Goal: Task Accomplishment & Management: Manage account settings

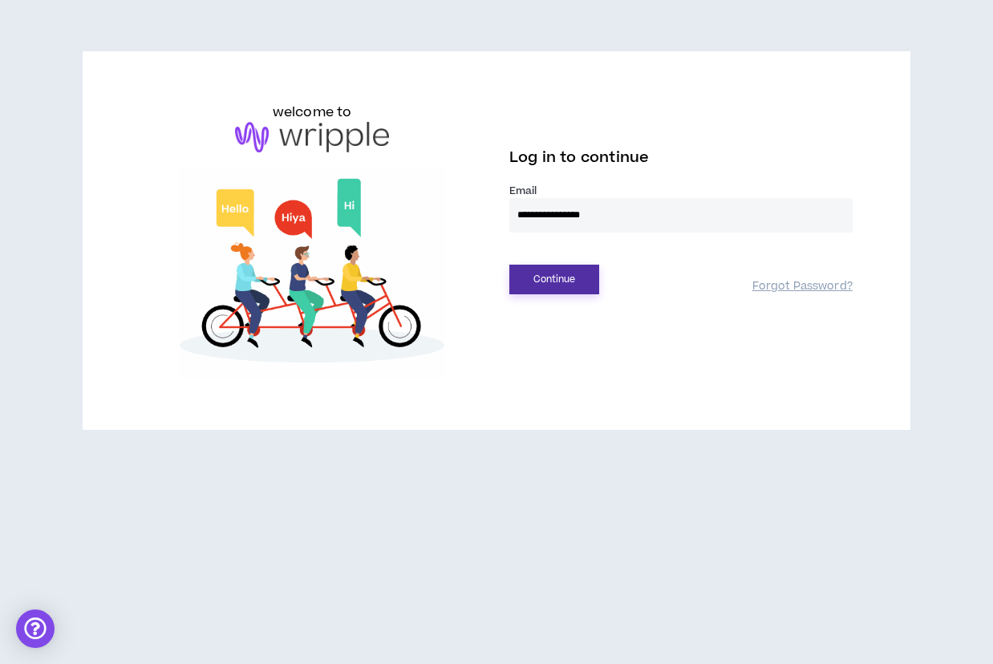
type input "**********"
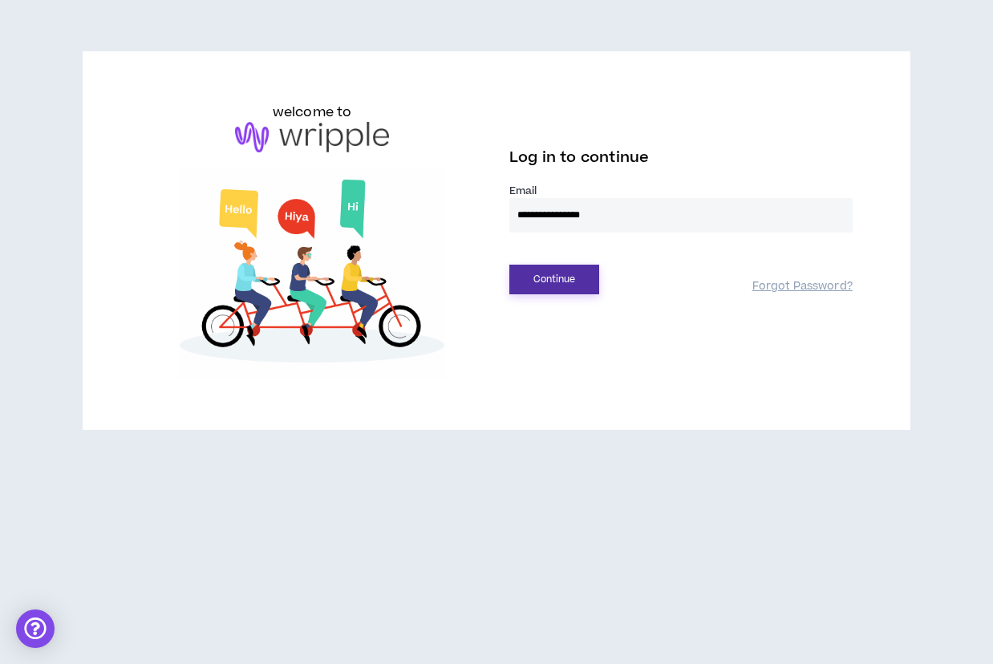
click at [541, 282] on button "Continue" at bounding box center [554, 280] width 90 height 30
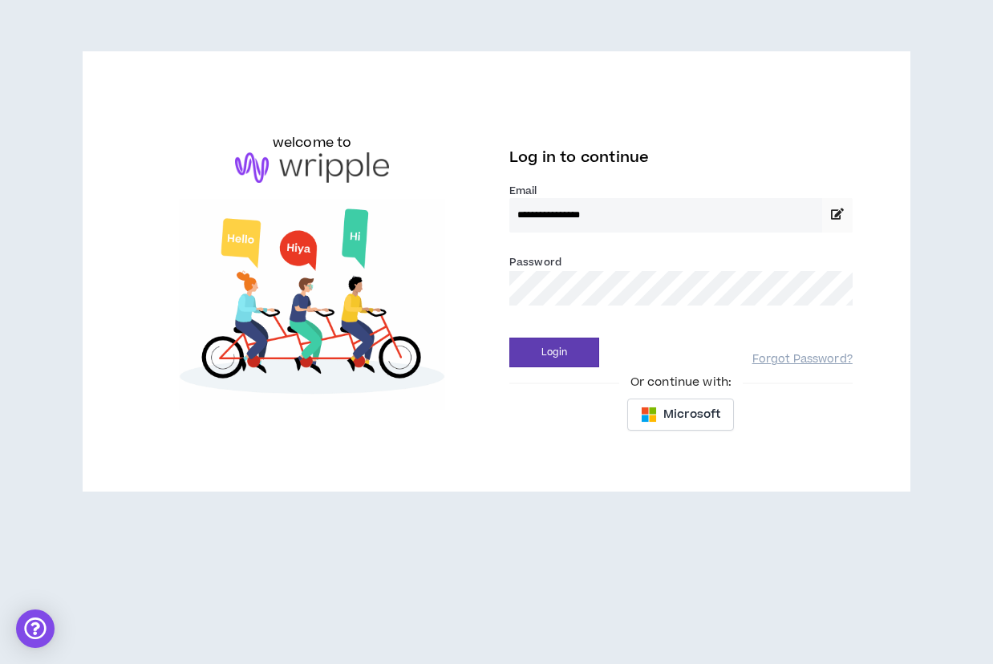
click at [554, 352] on button "Login" at bounding box center [554, 353] width 90 height 30
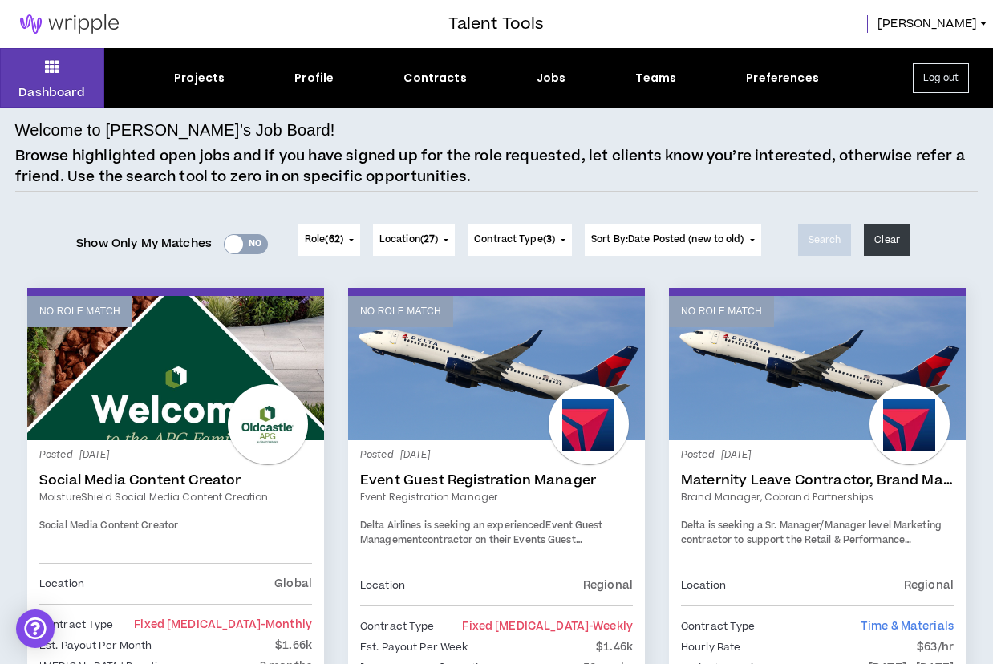
click at [330, 248] on button "Role ( 62 )" at bounding box center [329, 240] width 62 height 32
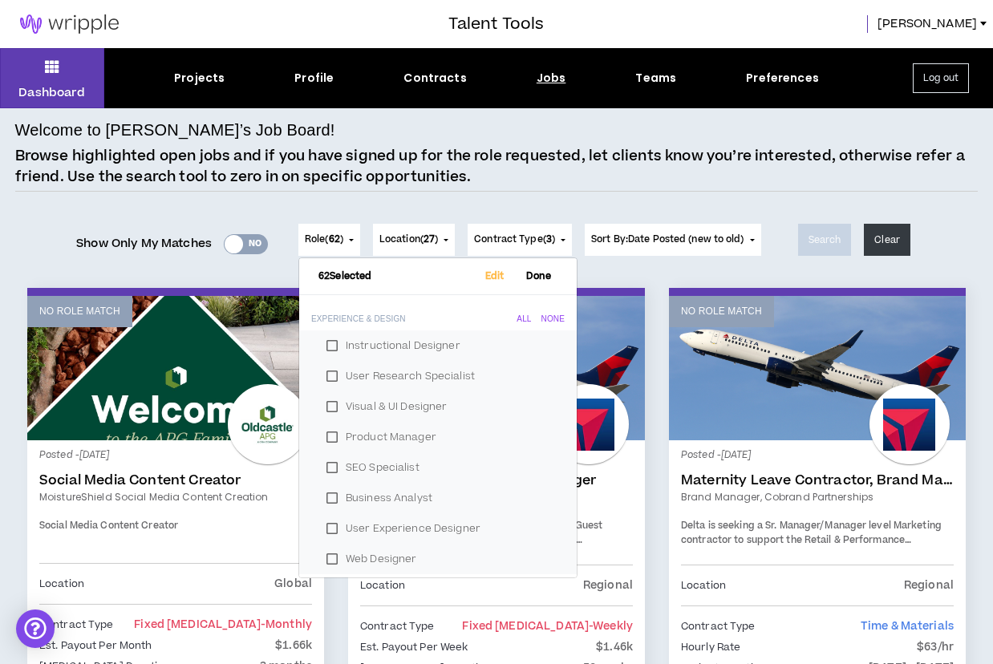
scroll to position [23, 0]
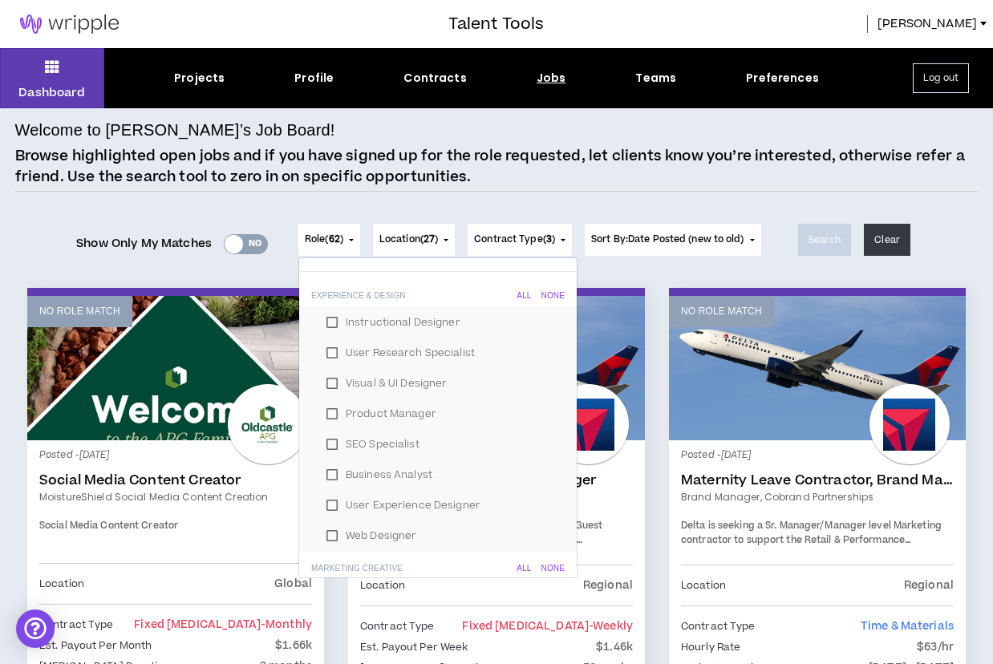
click at [517, 291] on div "All" at bounding box center [524, 296] width 14 height 10
click at [547, 291] on div "None" at bounding box center [552, 296] width 23 height 10
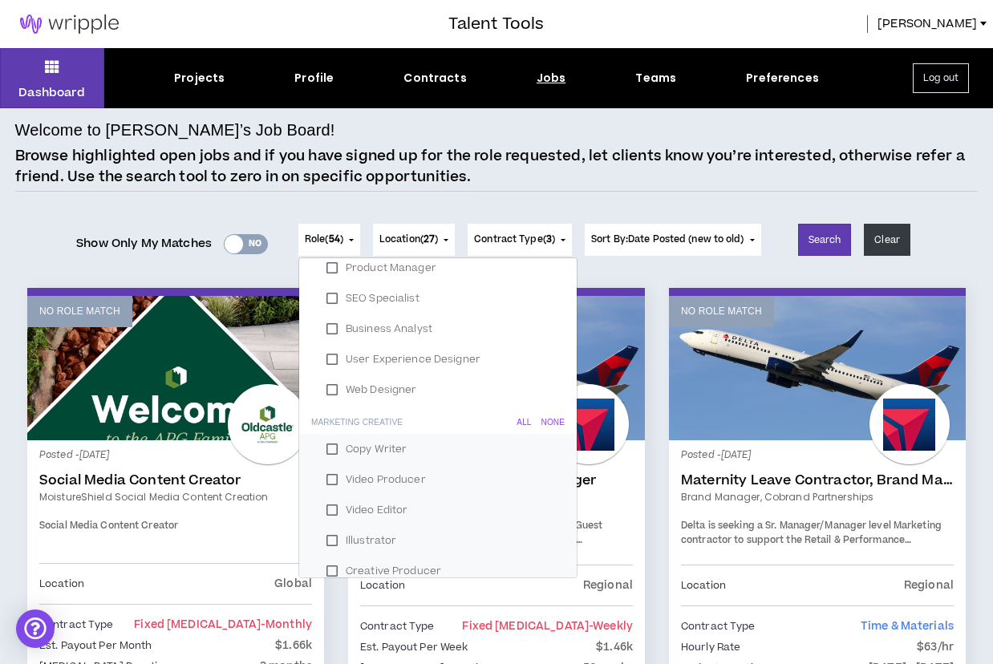
scroll to position [202, 0]
click at [541, 390] on div "None" at bounding box center [552, 390] width 23 height 10
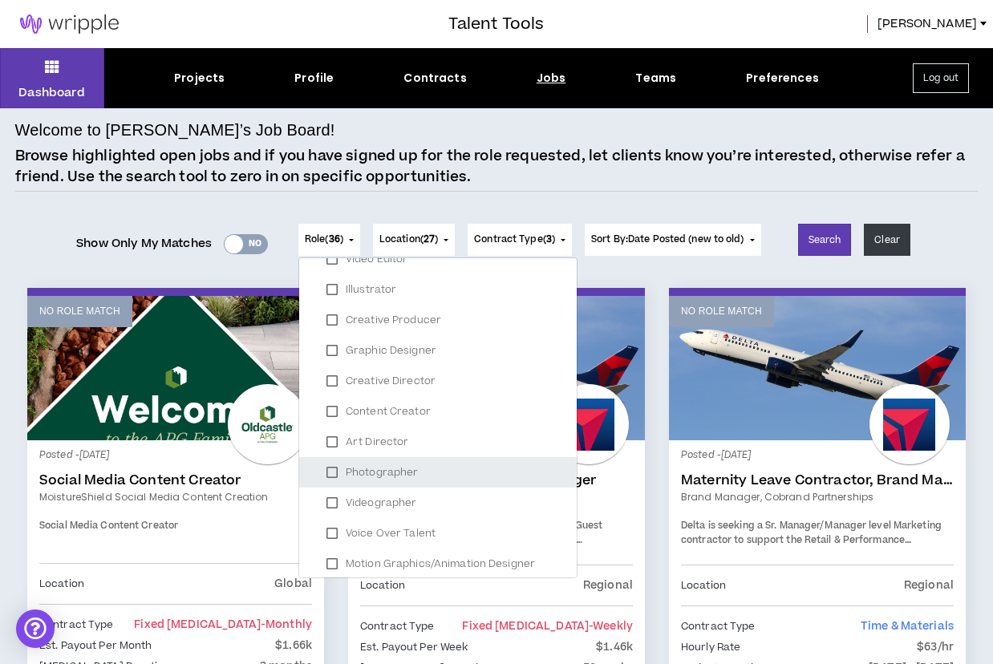
scroll to position [452, 0]
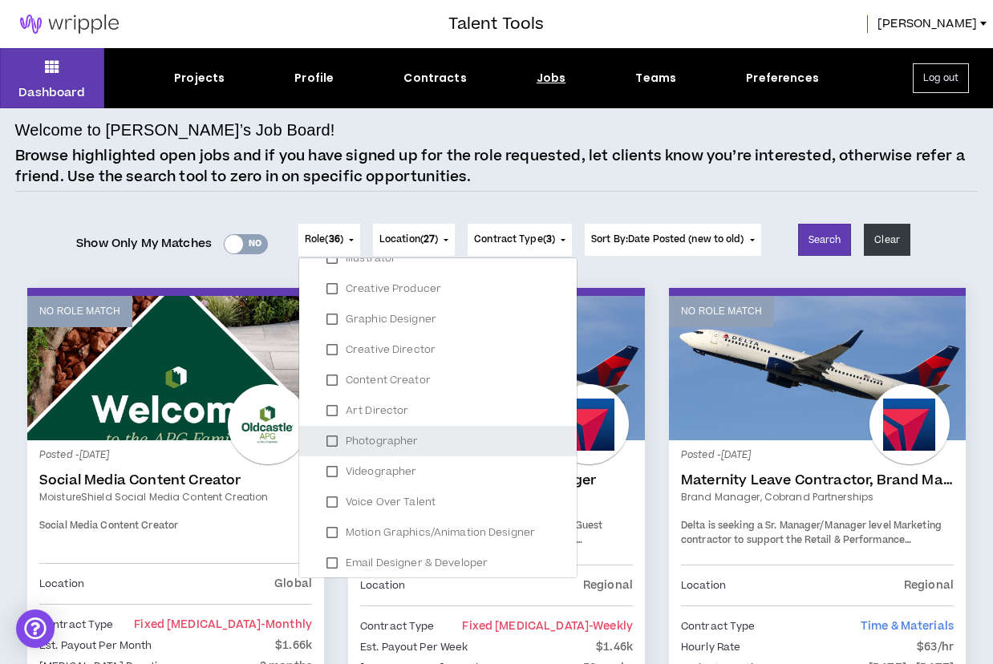
click at [330, 436] on label "Photographer" at bounding box center [437, 441] width 239 height 24
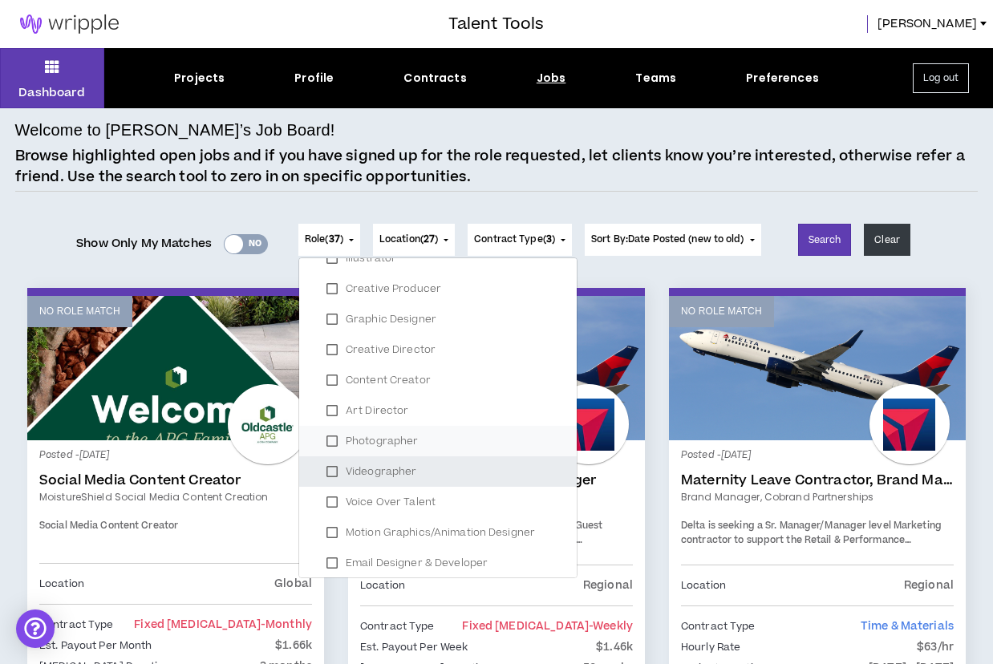
click at [323, 467] on label "Videographer" at bounding box center [437, 472] width 239 height 24
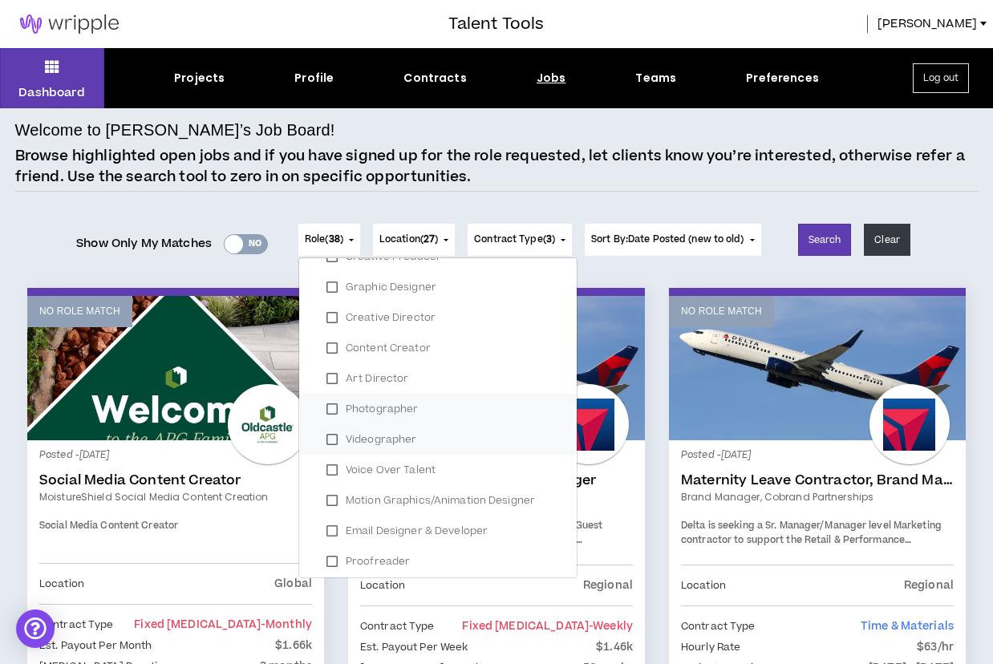
scroll to position [485, 0]
click at [327, 377] on label "Art Director" at bounding box center [437, 377] width 239 height 24
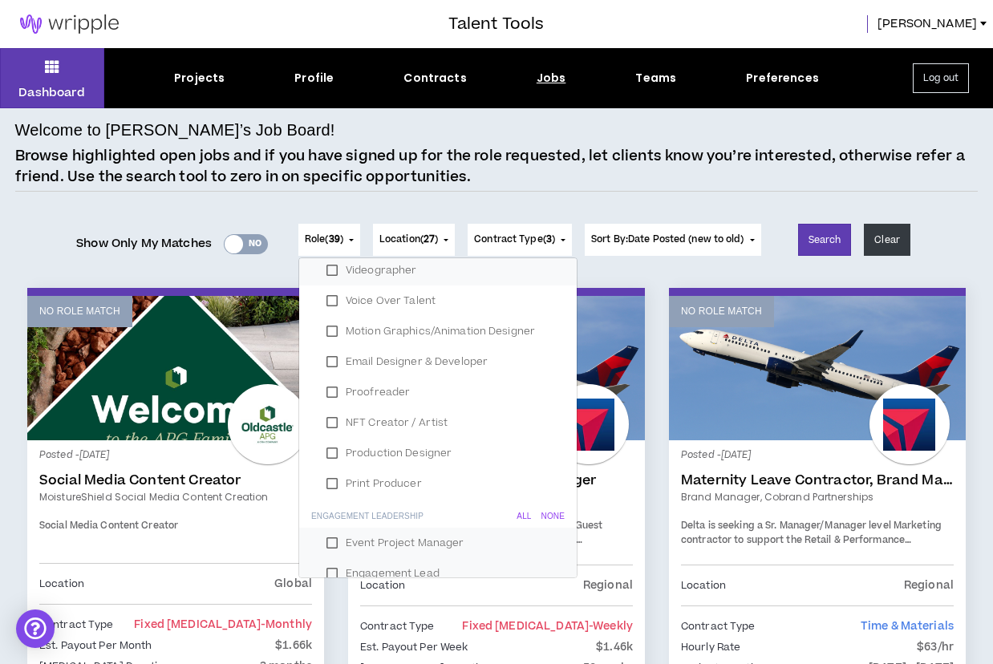
scroll to position [656, 0]
click at [327, 360] on label "Email Designer & Developer" at bounding box center [437, 359] width 239 height 24
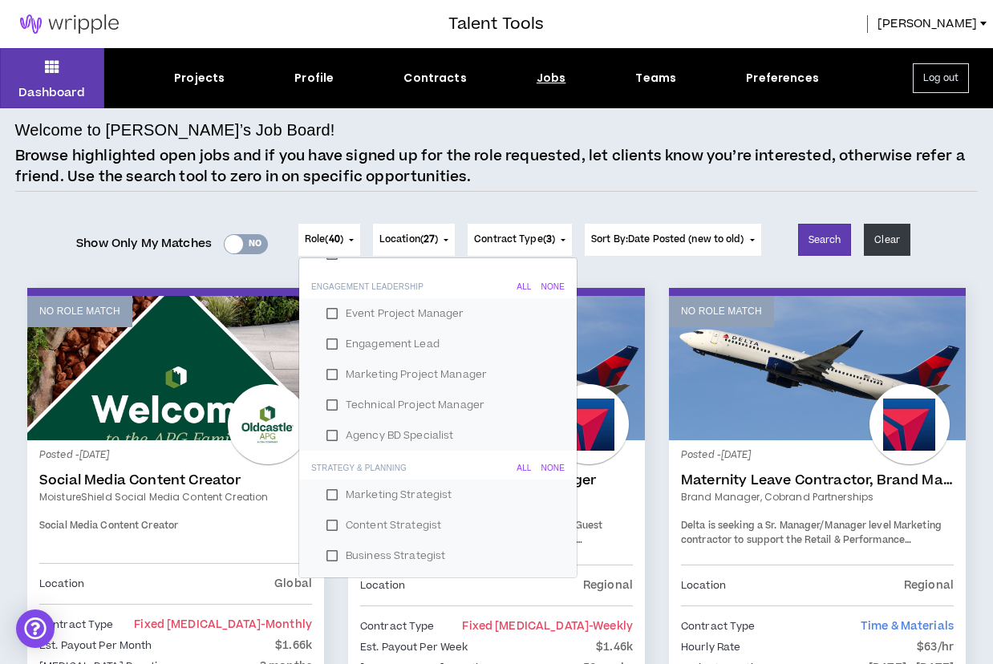
scroll to position [858, 0]
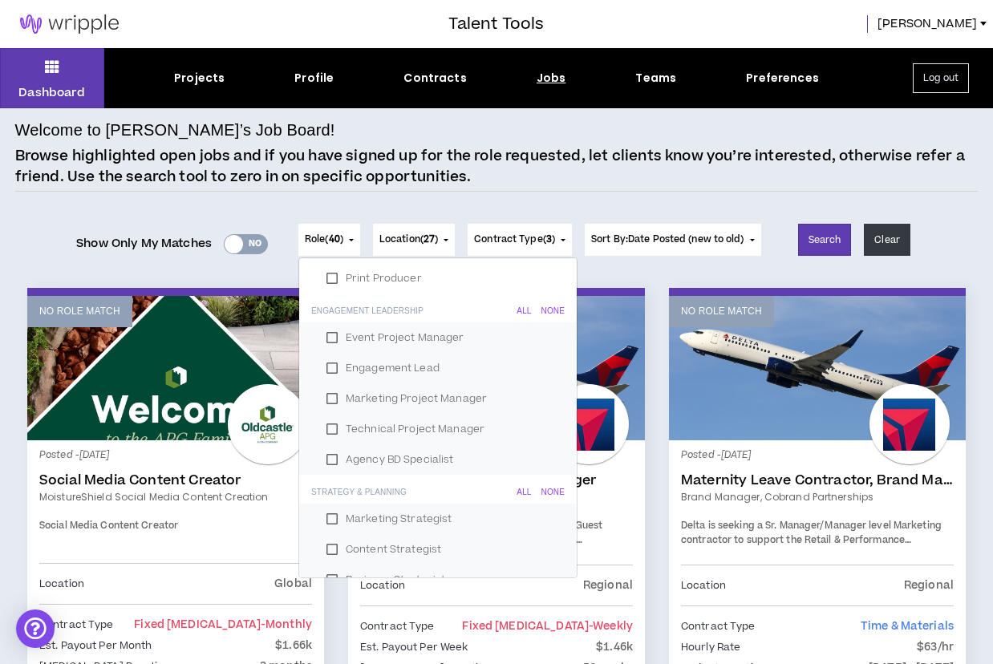
click at [541, 312] on div "None" at bounding box center [552, 311] width 23 height 10
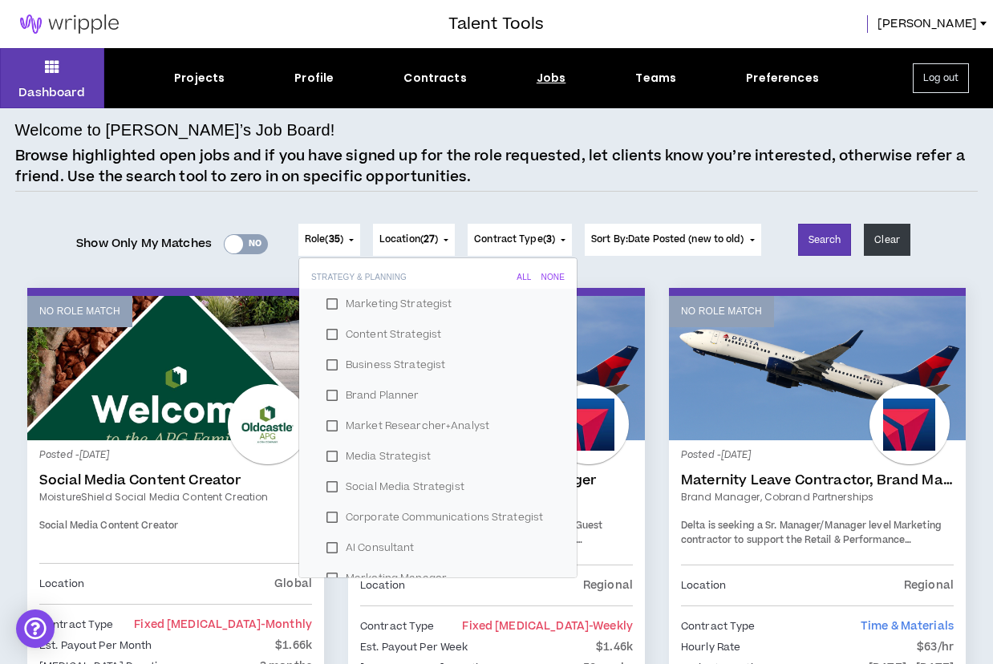
scroll to position [1055, 0]
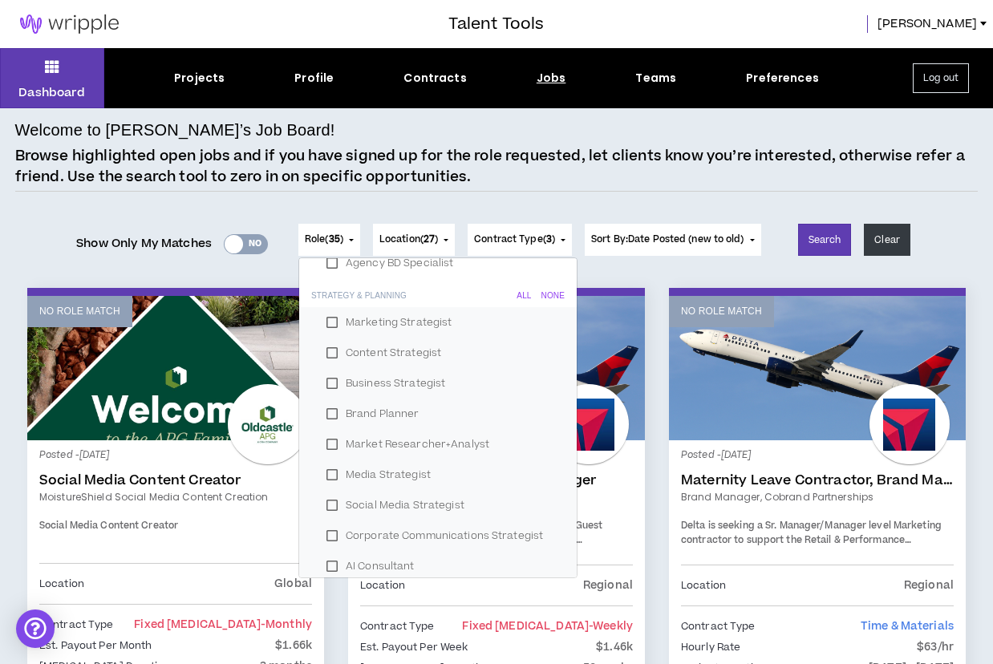
click at [547, 293] on div "None" at bounding box center [552, 296] width 23 height 10
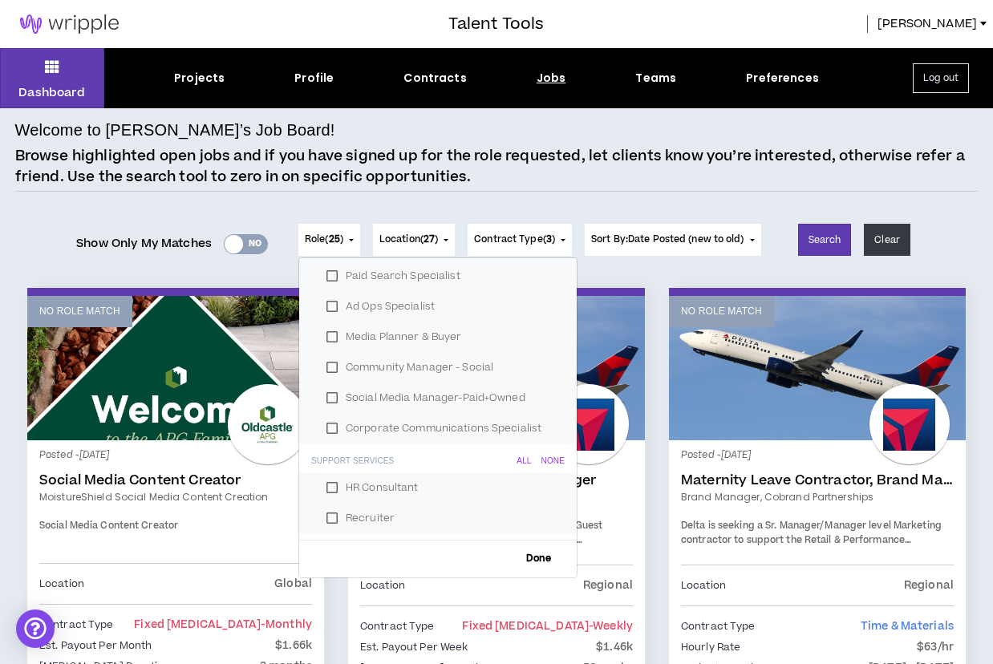
scroll to position [1859, 0]
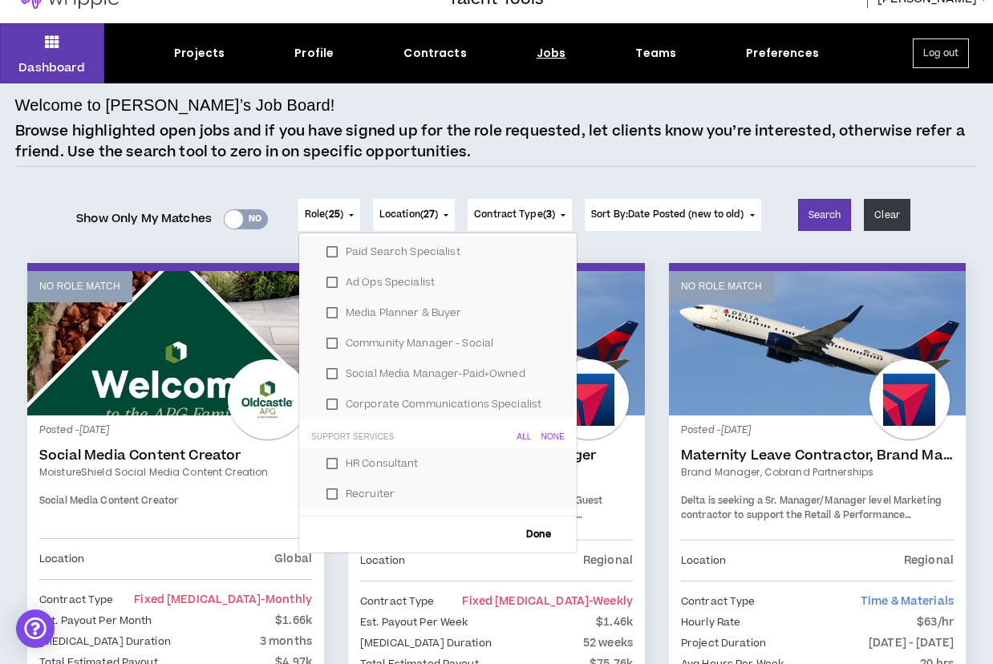
click at [545, 436] on div "None" at bounding box center [552, 437] width 23 height 10
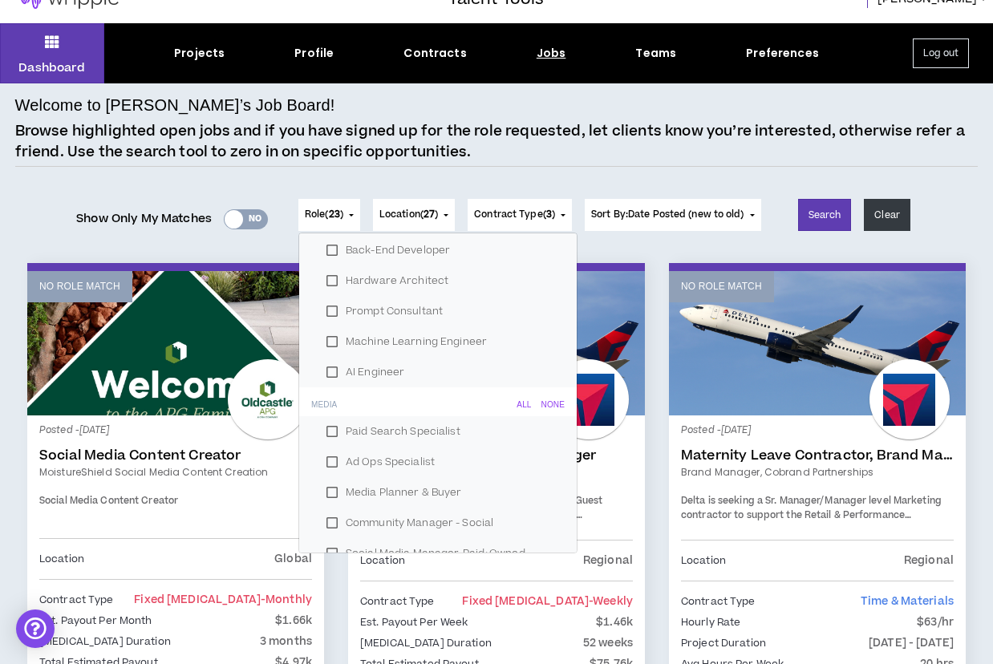
scroll to position [1675, 0]
click at [545, 407] on div "None" at bounding box center [552, 410] width 23 height 10
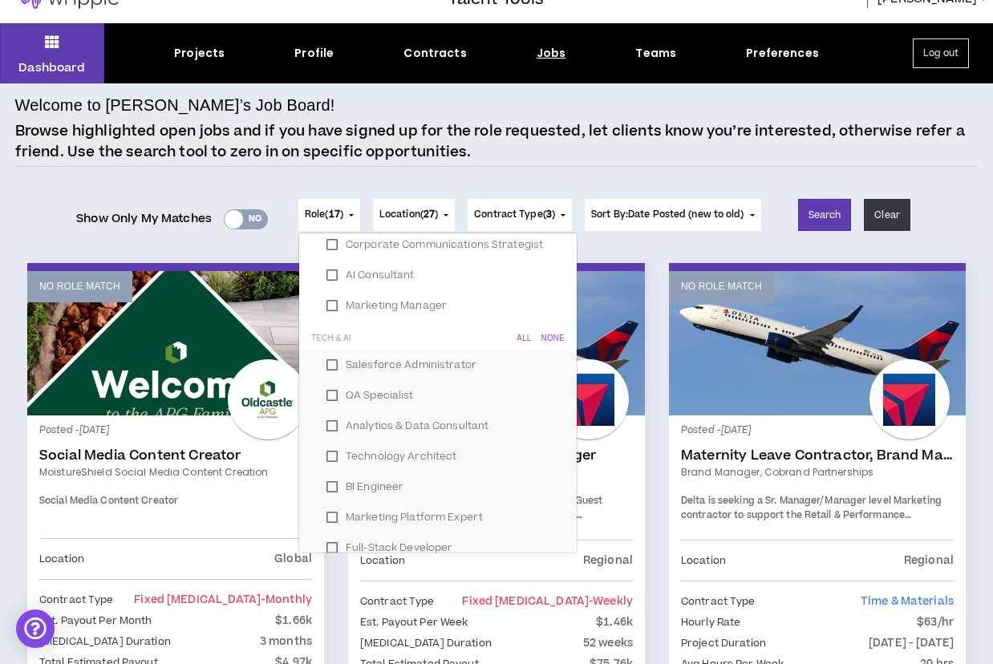
scroll to position [1303, 0]
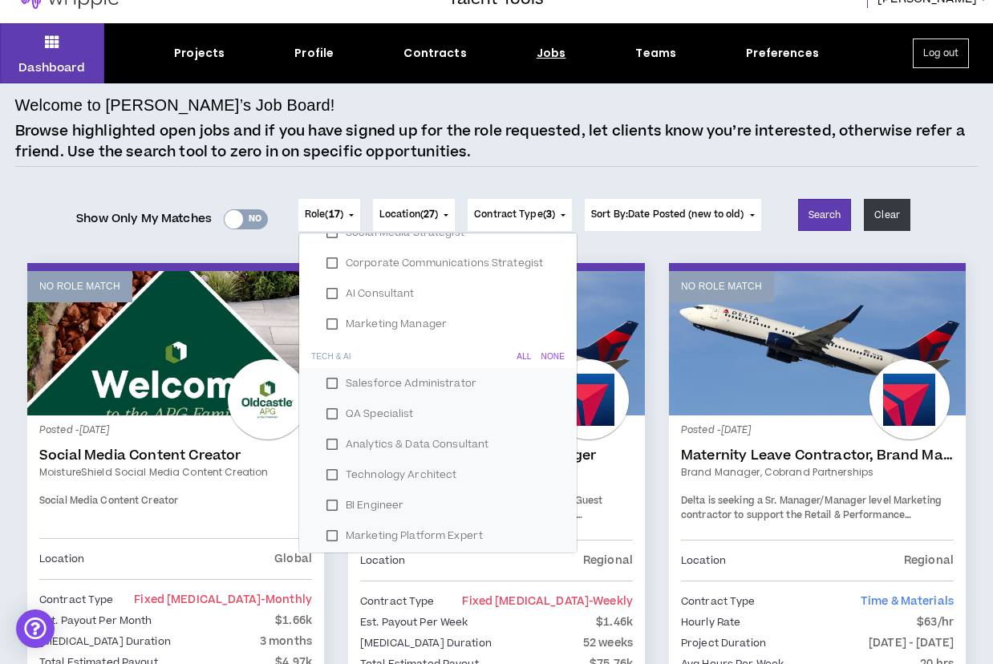
click at [546, 355] on div "None" at bounding box center [552, 357] width 23 height 10
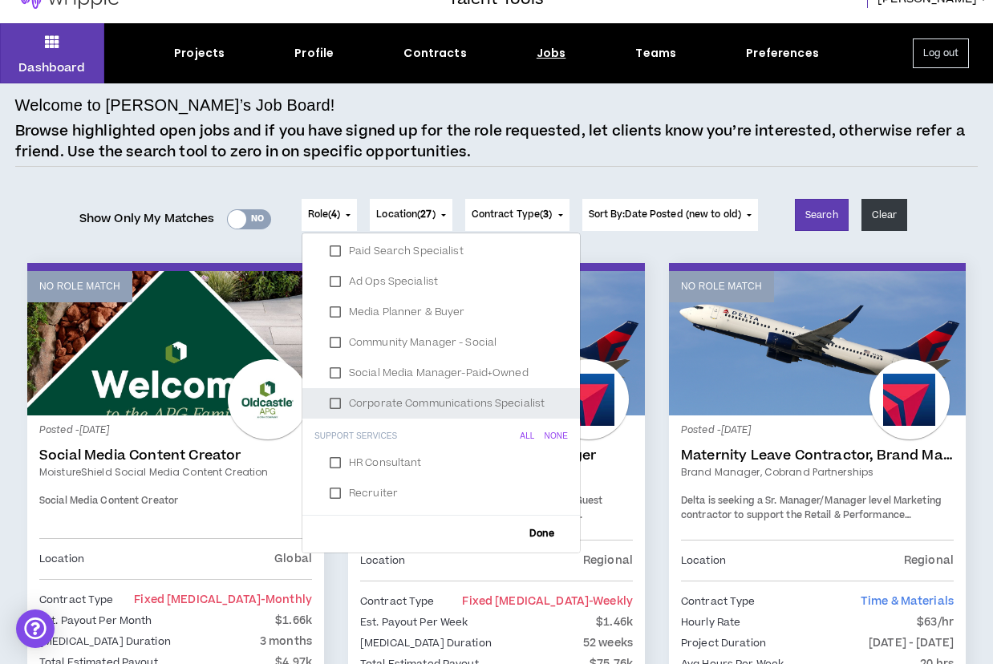
scroll to position [1859, 0]
click at [530, 531] on span "Done" at bounding box center [542, 534] width 38 height 10
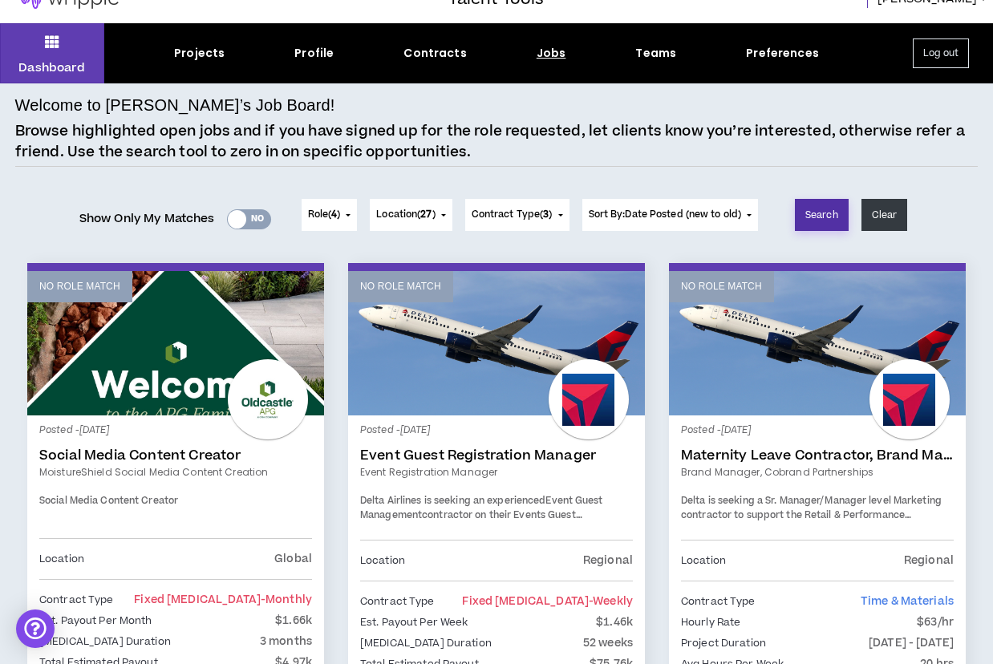
click at [832, 219] on button "Search" at bounding box center [822, 215] width 54 height 32
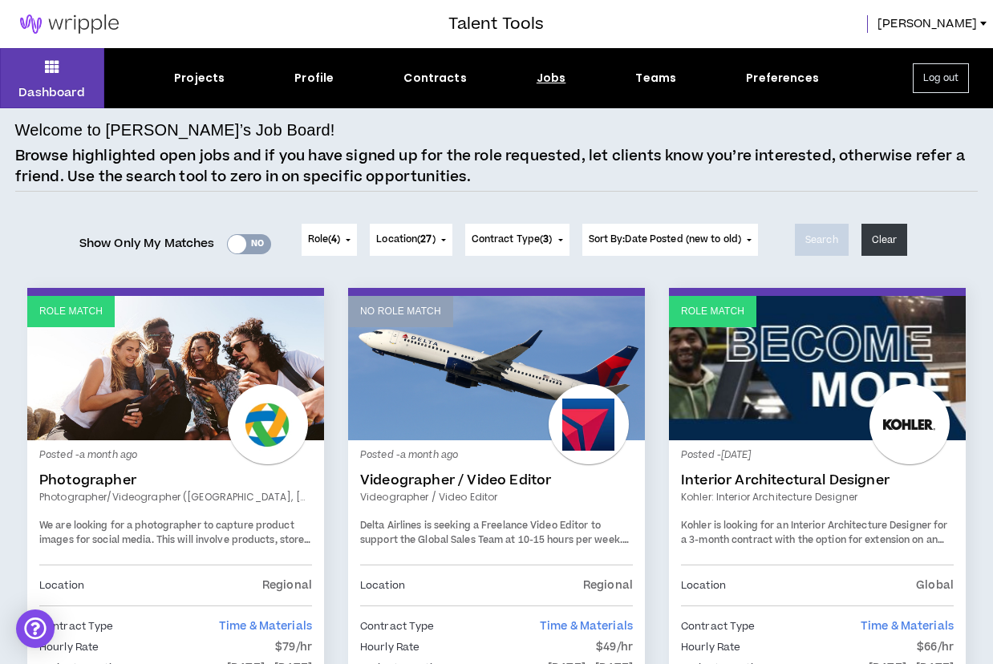
click at [435, 235] on span "Location ( 27 )" at bounding box center [405, 240] width 59 height 14
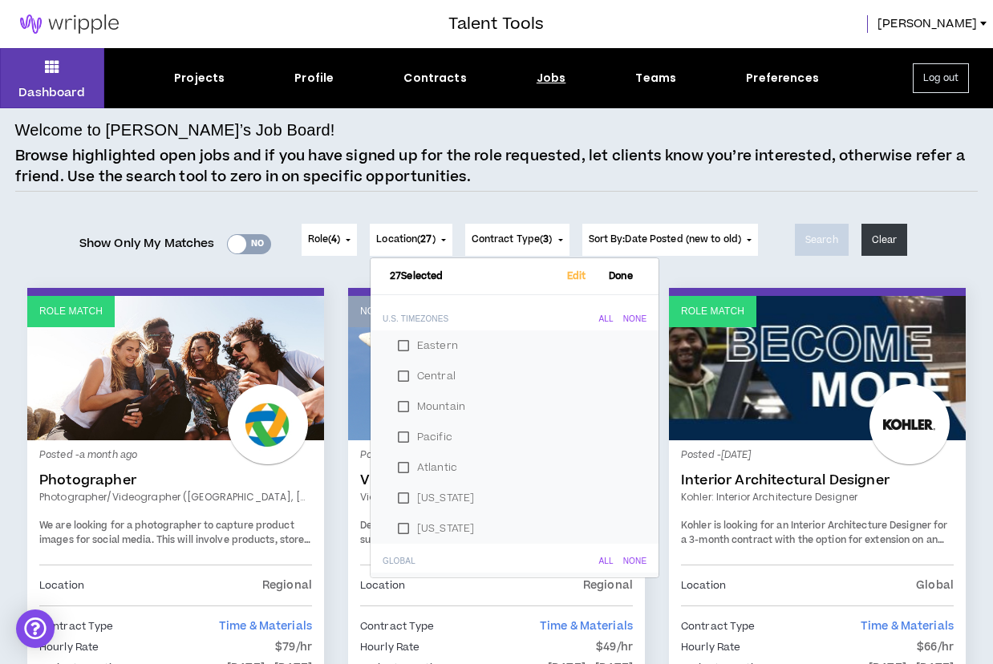
click at [772, 266] on div "Role ( 4 ) 4 Selected Edit Done Experience & Design All None Instructional Desi…" at bounding box center [530, 248] width 483 height 48
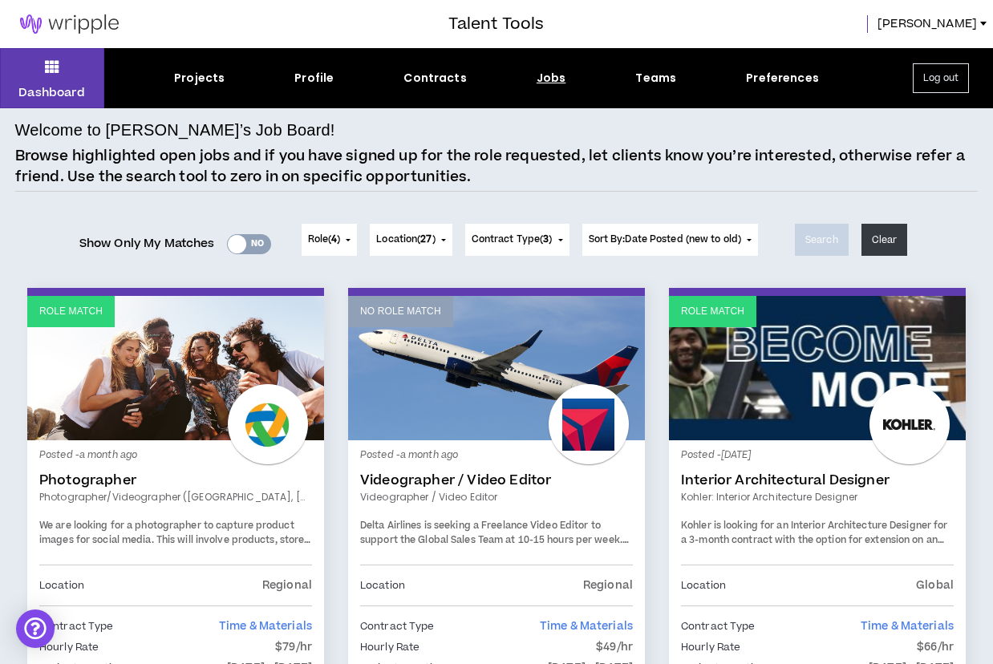
click at [515, 241] on span "Contract Type ( 3 )" at bounding box center [512, 240] width 81 height 14
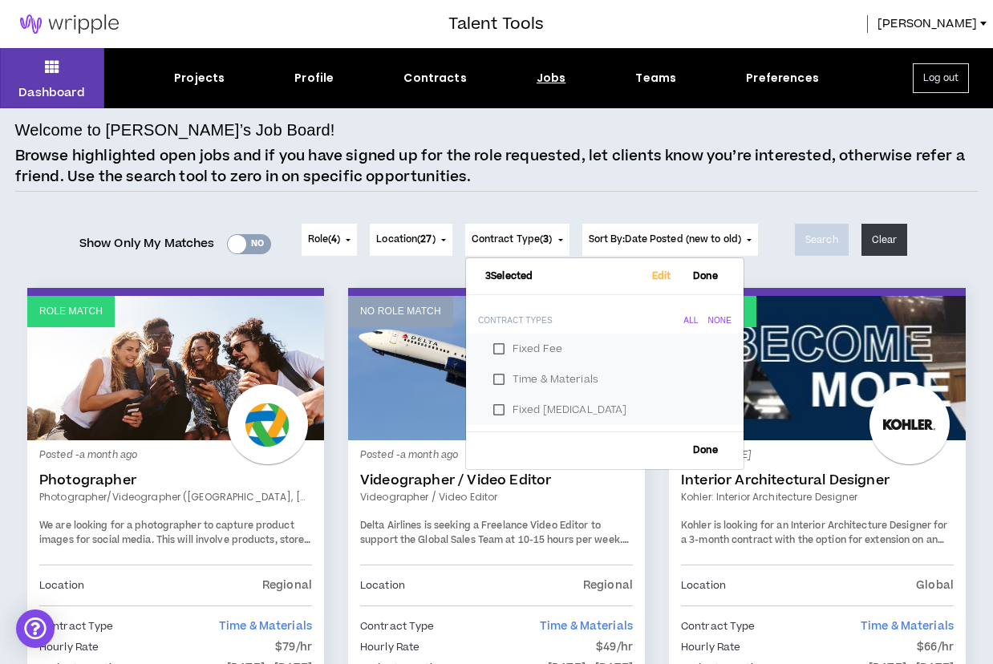
click at [515, 241] on span "Contract Type ( 3 )" at bounding box center [512, 240] width 81 height 14
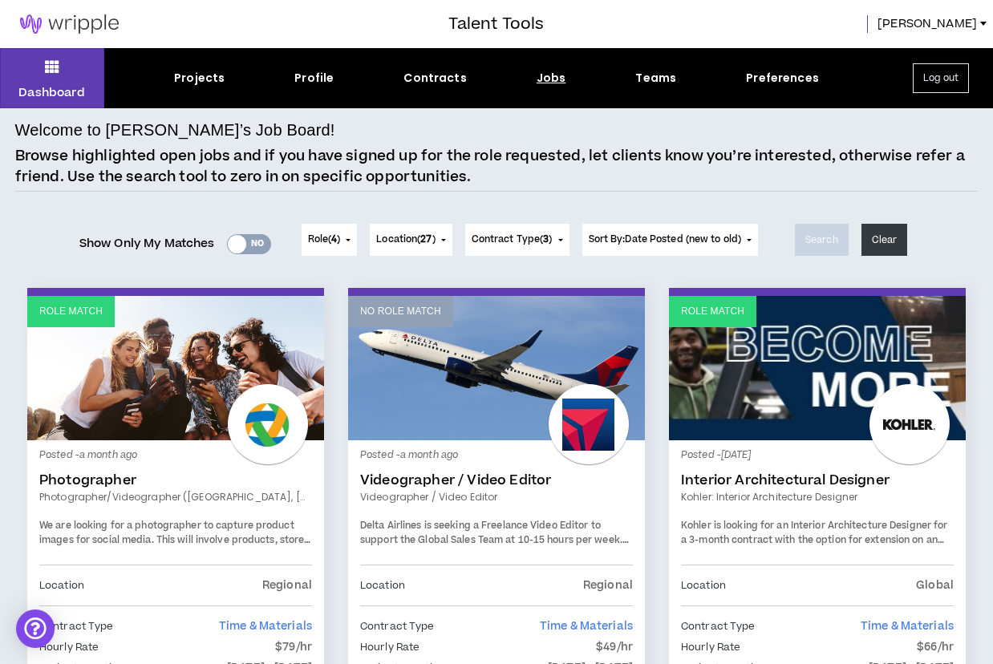
click at [254, 245] on div "Yes No" at bounding box center [249, 244] width 44 height 20
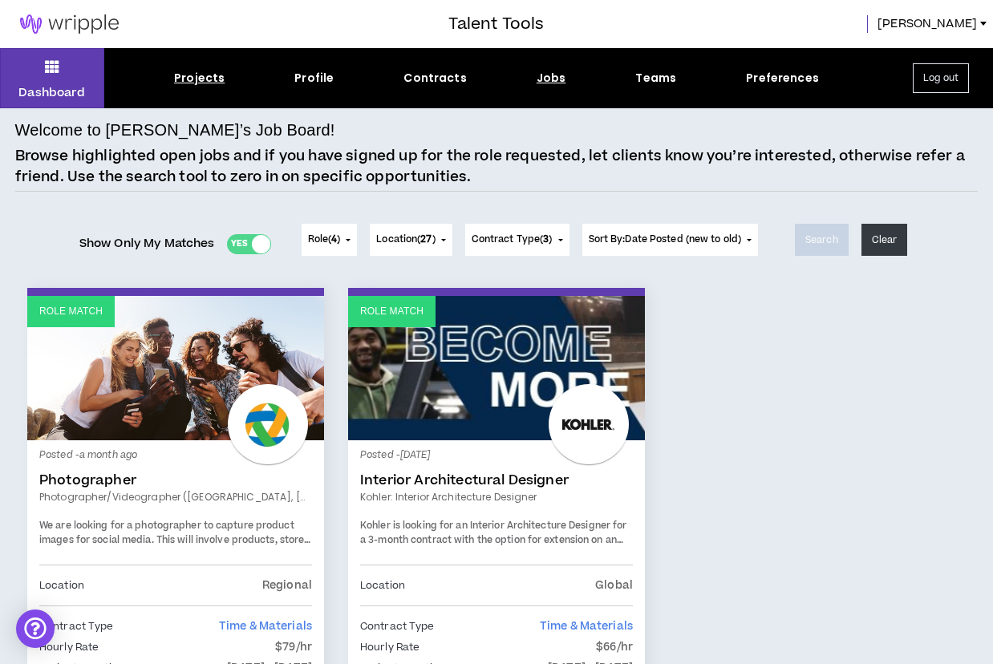
click at [222, 79] on div "Projects" at bounding box center [199, 78] width 51 height 17
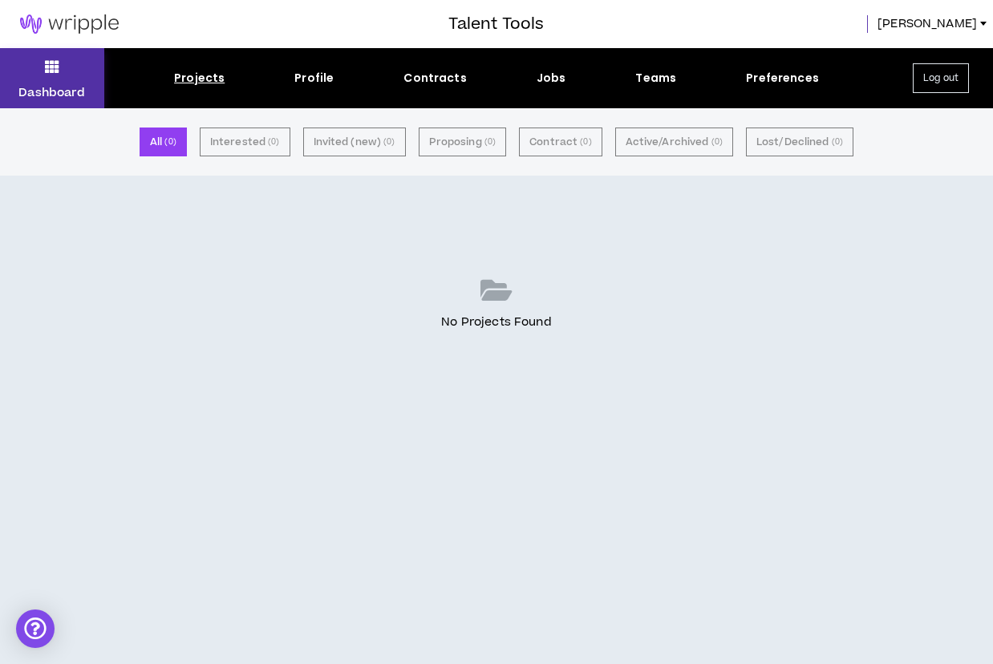
click at [60, 73] on button "Dashboard" at bounding box center [52, 78] width 104 height 60
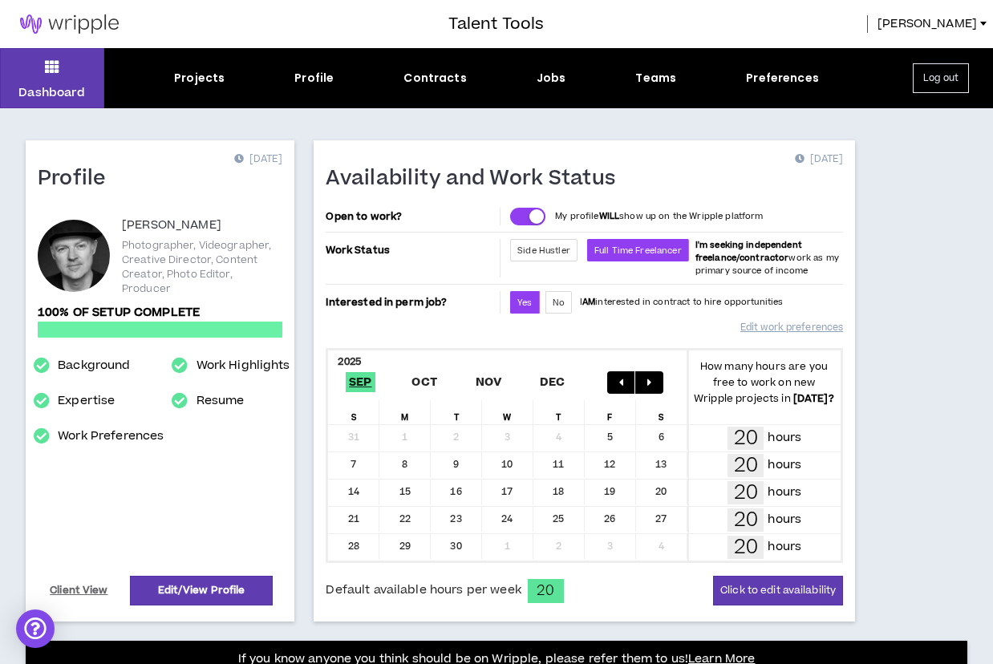
click at [91, 268] on div at bounding box center [74, 256] width 72 height 72
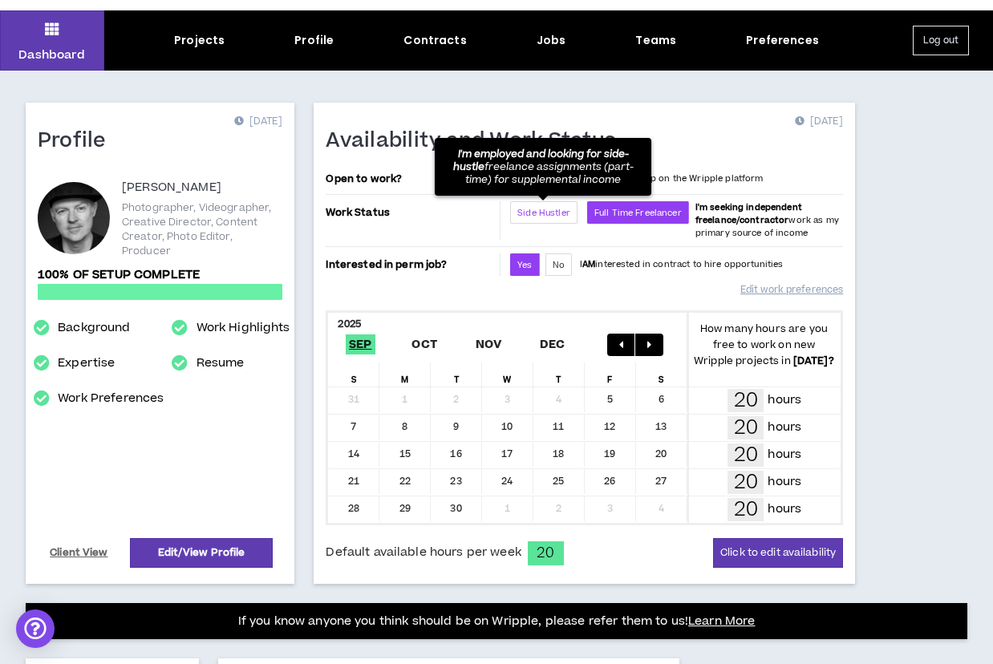
scroll to position [55, 0]
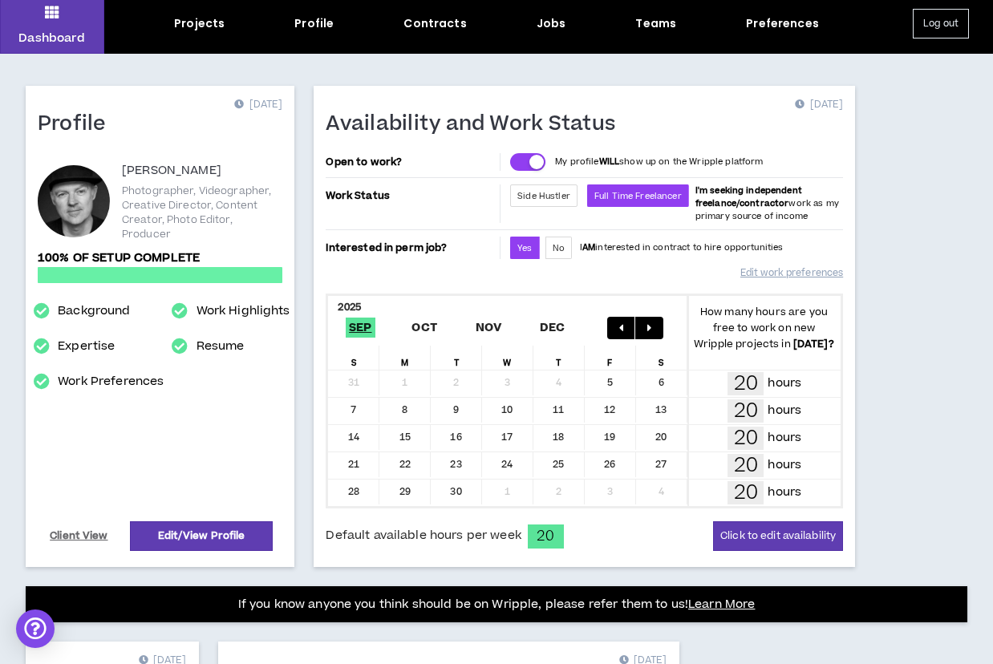
click at [568, 29] on div "Projects Profile Contracts Jobs Teams Preferences" at bounding box center [496, 23] width 785 height 17
click at [558, 25] on div "Jobs" at bounding box center [552, 23] width 30 height 17
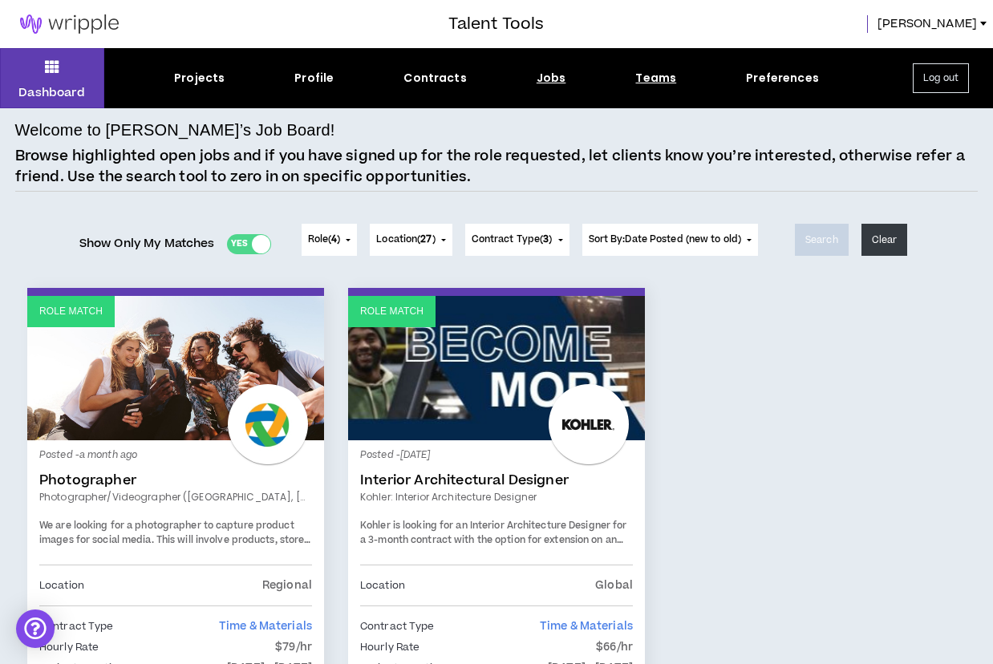
click at [650, 74] on div "Teams" at bounding box center [655, 78] width 41 height 17
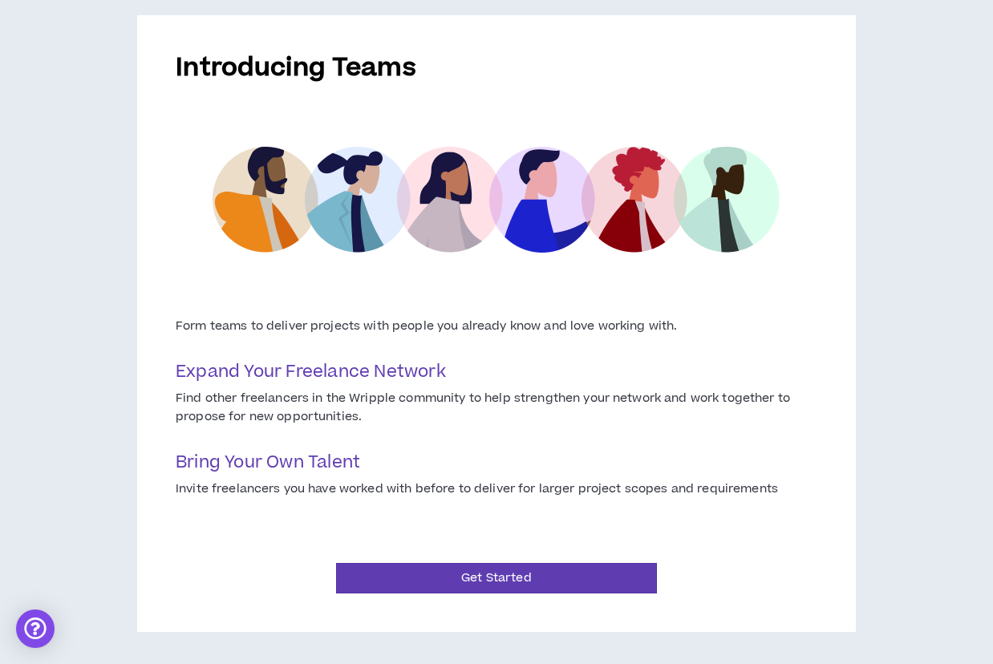
scroll to position [124, 0]
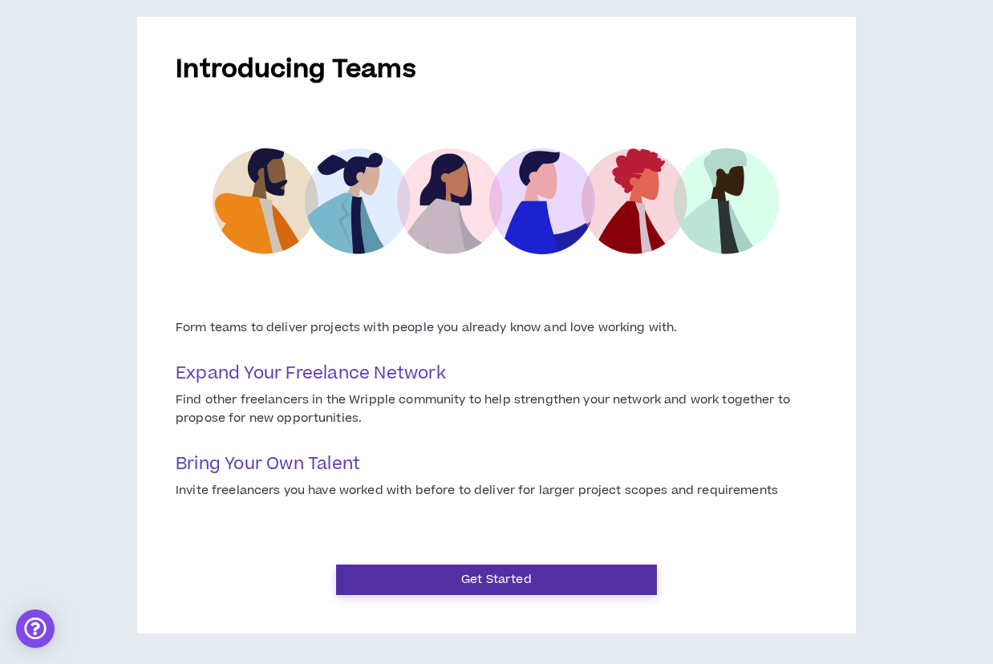
click at [521, 577] on button "Get Started" at bounding box center [496, 580] width 321 height 30
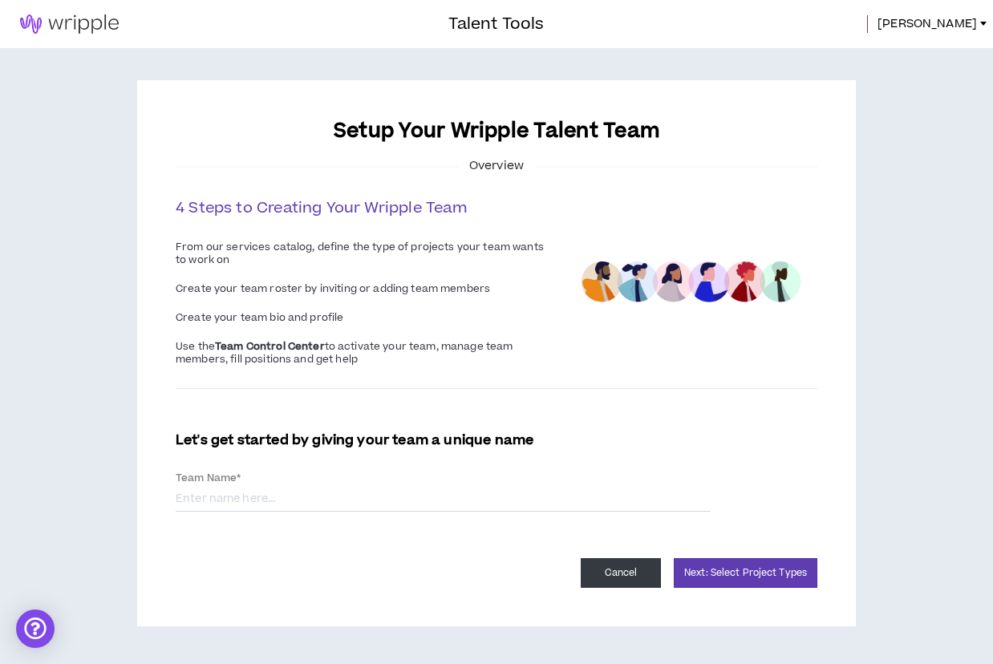
click at [630, 562] on button "Cancel" at bounding box center [621, 573] width 80 height 30
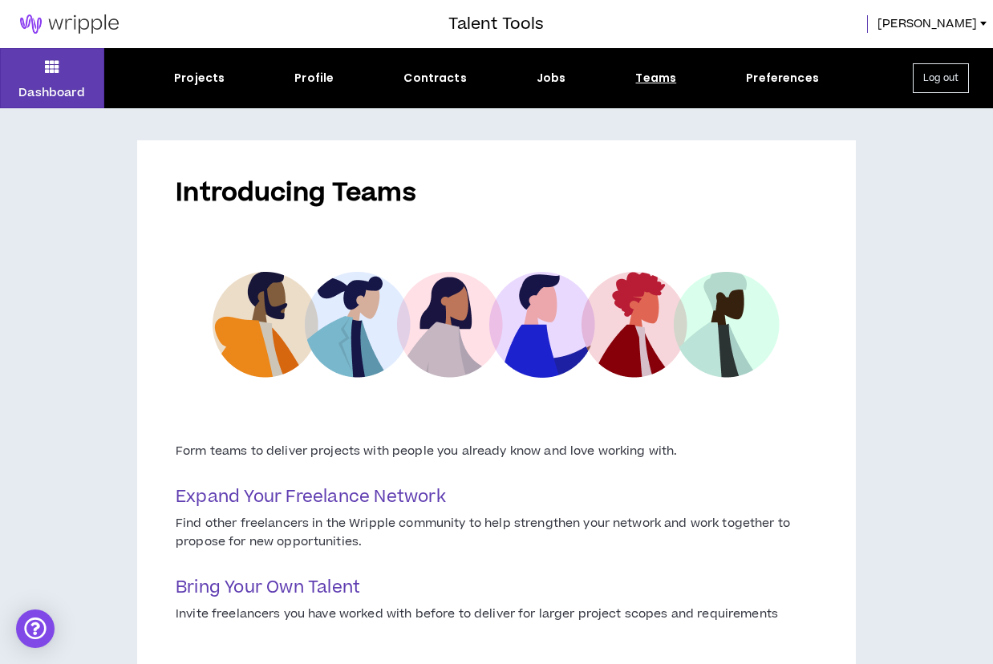
click at [568, 86] on div "Projects Profile Contracts Jobs Teams Preferences" at bounding box center [496, 78] width 785 height 17
click at [537, 74] on div "Jobs" at bounding box center [552, 78] width 30 height 17
